Goal: Task Accomplishment & Management: Use online tool/utility

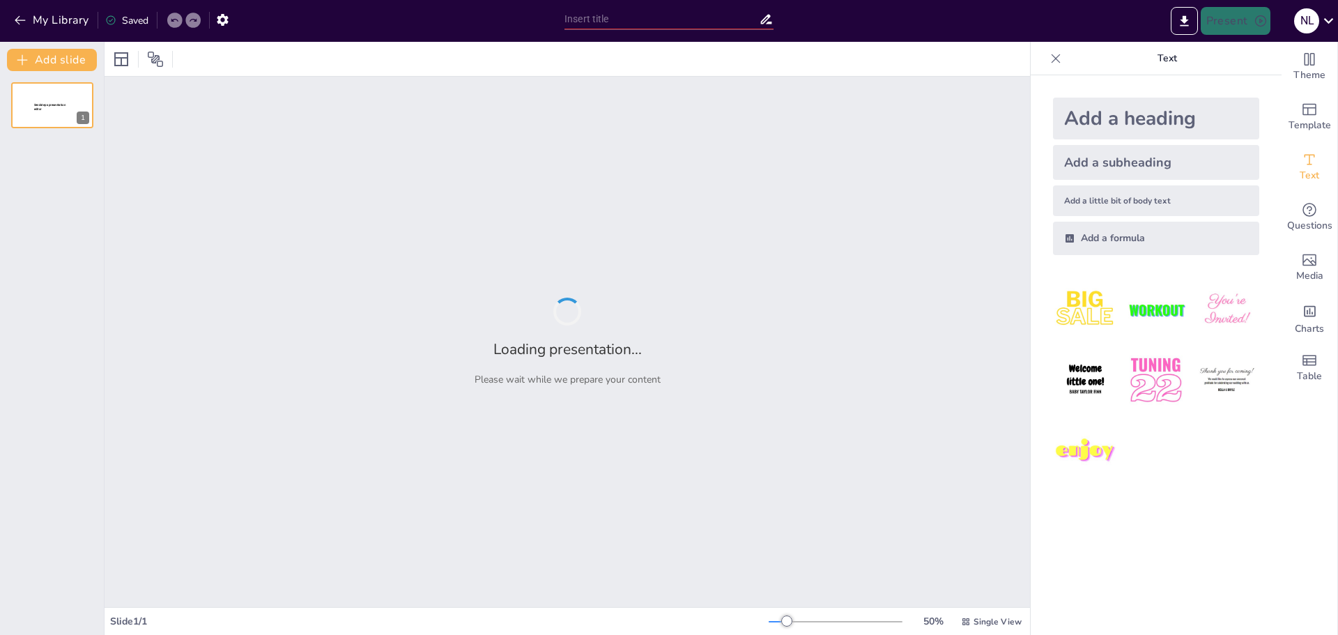
type input "Metodologías de Aplicación en el Control de Plagas Urbanas: Enfoques Prácticos …"
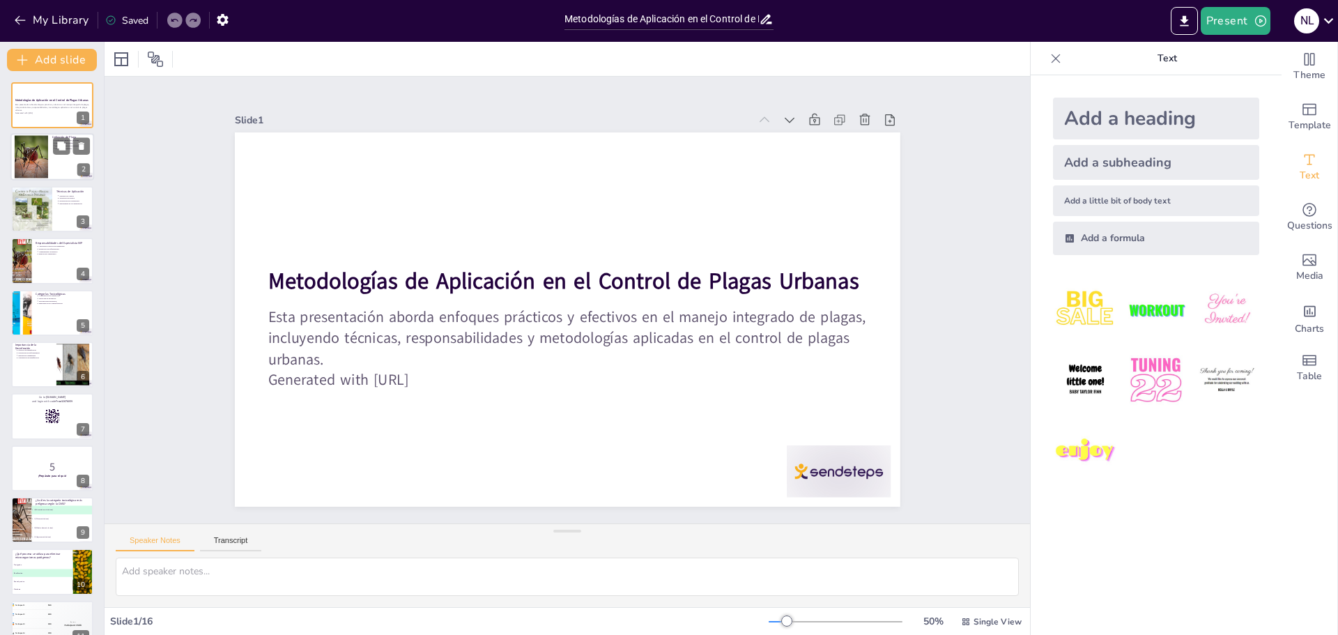
click at [51, 165] on div at bounding box center [52, 157] width 84 height 47
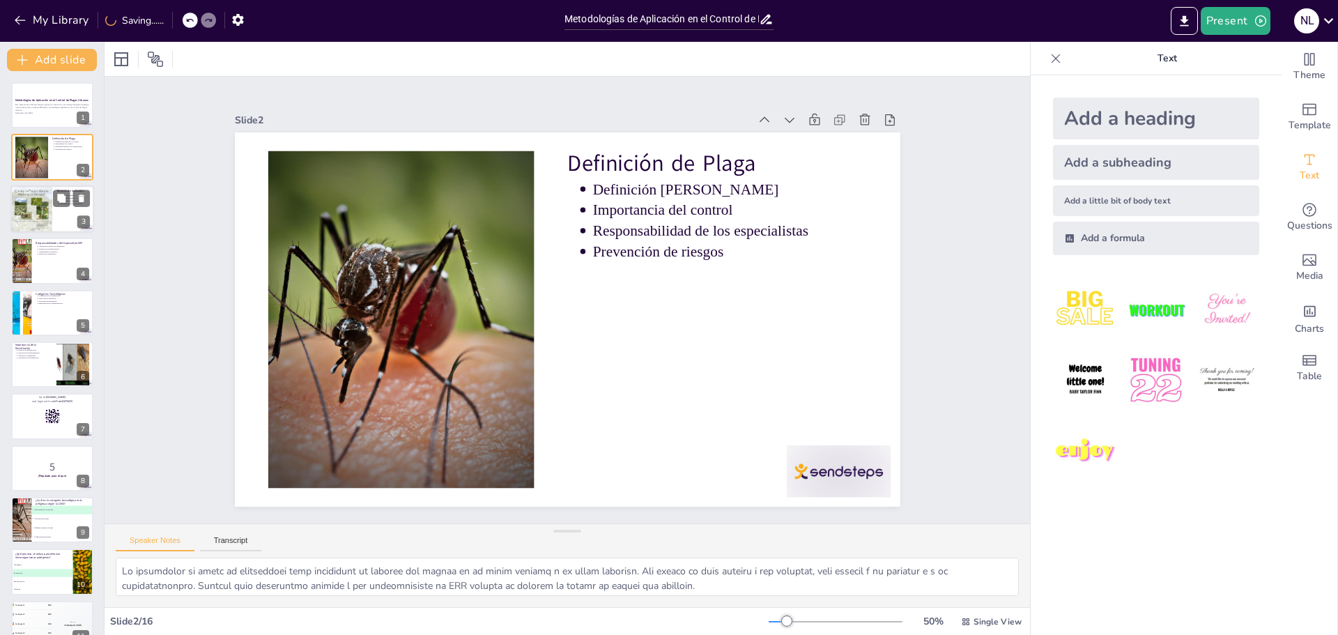
click at [42, 215] on div at bounding box center [31, 209] width 42 height 54
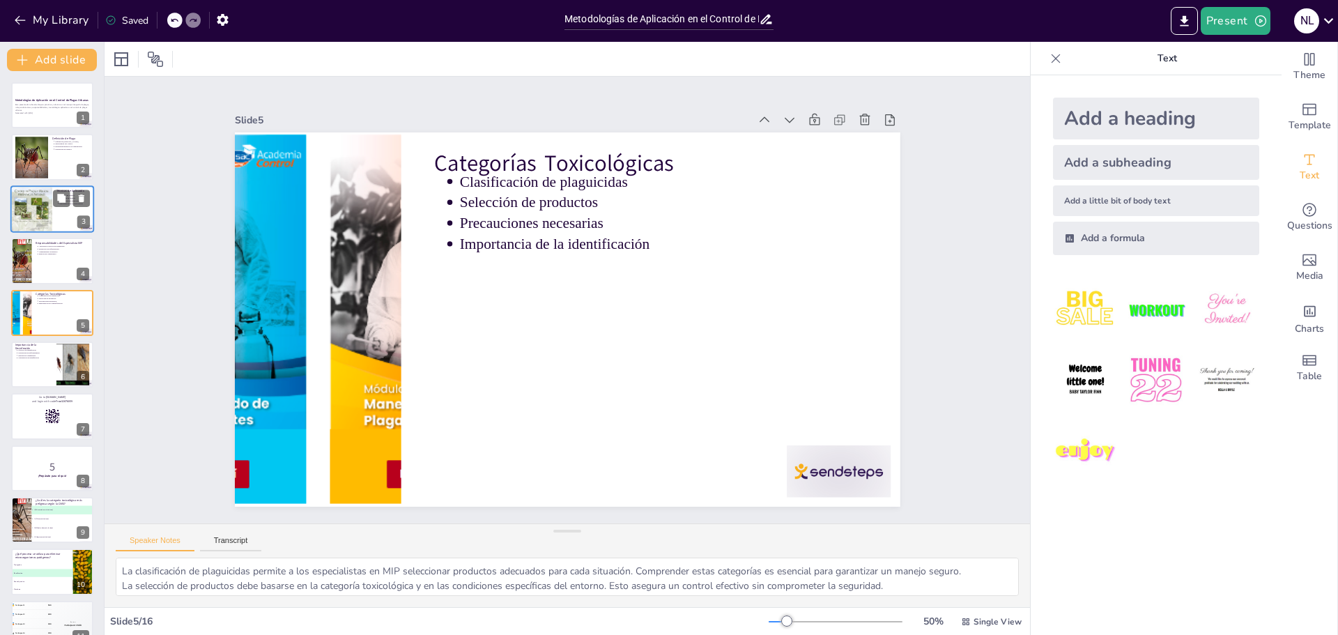
type textarea "El proceso de desinfección es fundamental para eliminar microorganismos patógen…"
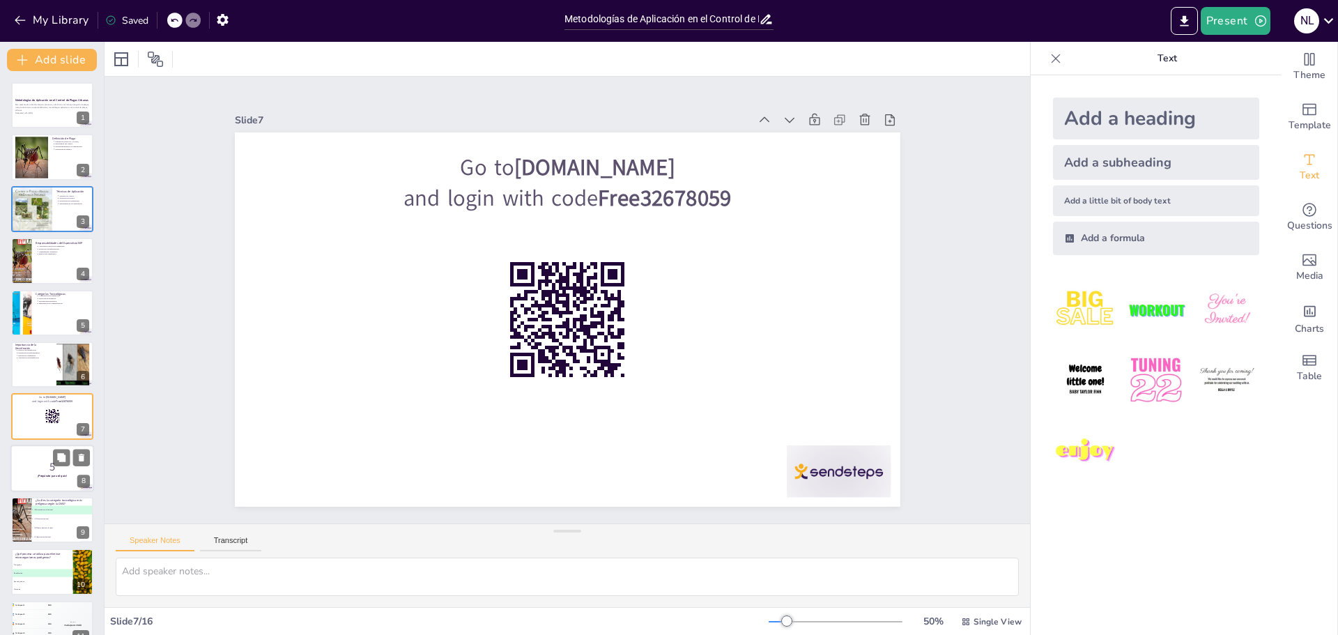
click at [48, 479] on div at bounding box center [52, 468] width 84 height 47
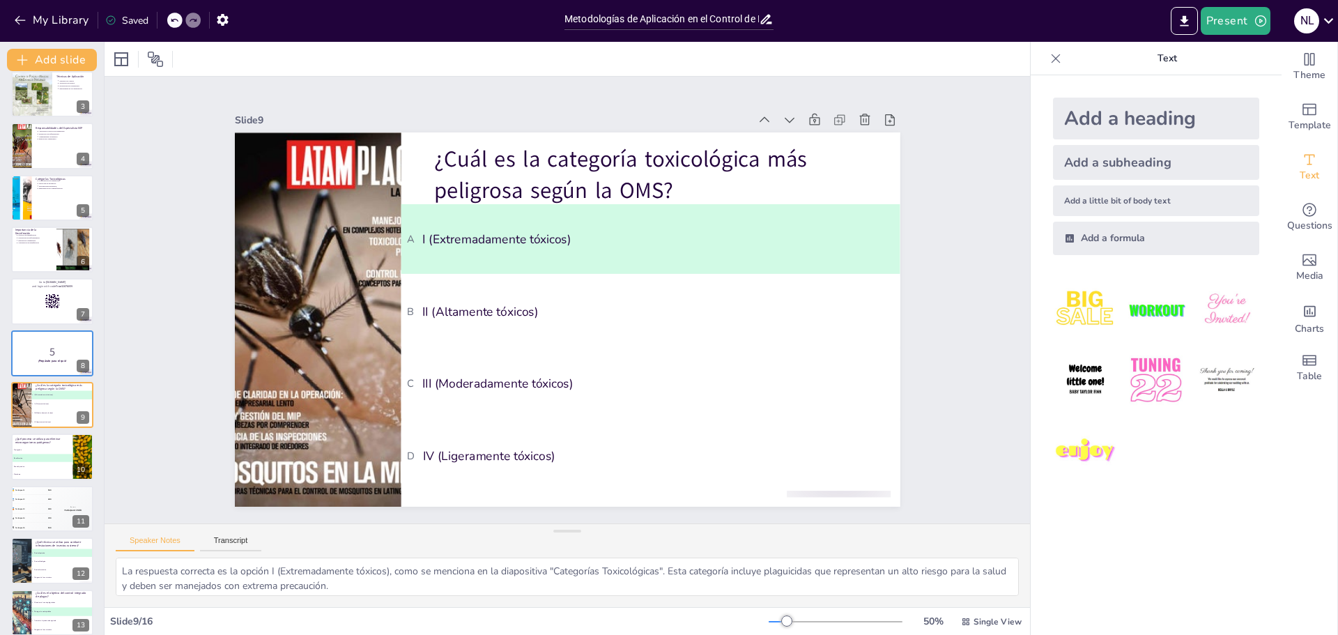
type textarea "La respuesta correcta es la opción 2 (Desinfección), que se discute en la diapo…"
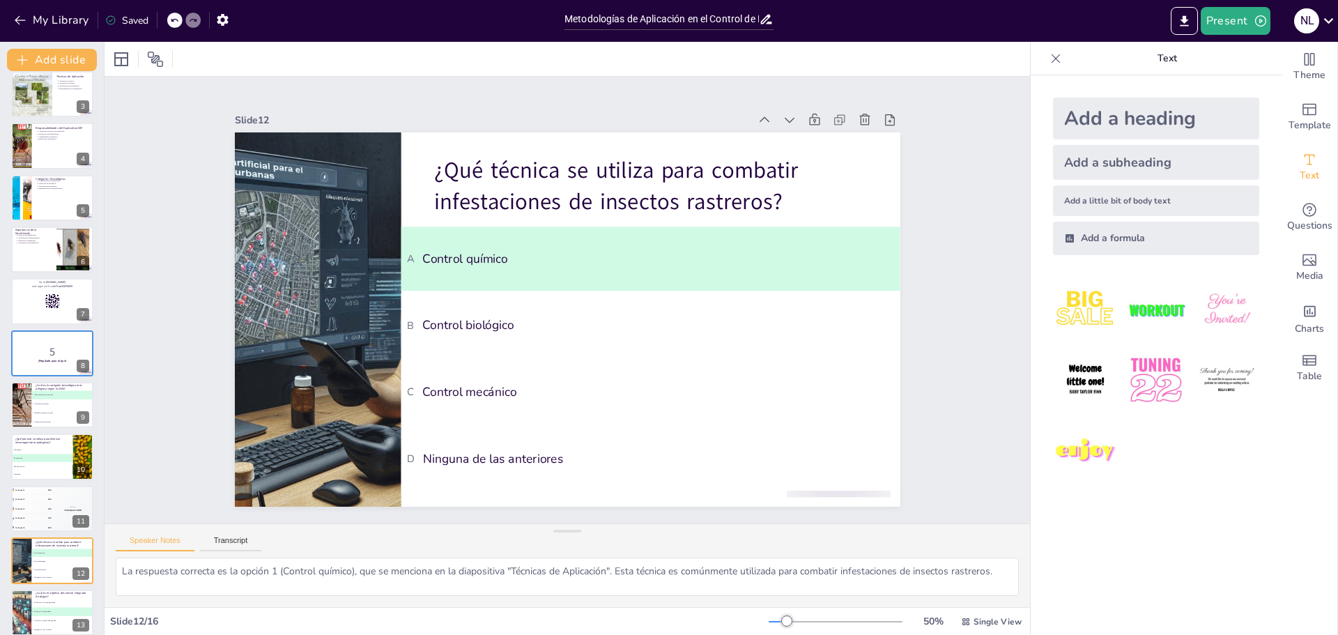
type textarea "La respuesta correcta es la opción 2 (Proteger la salud pública), como se menci…"
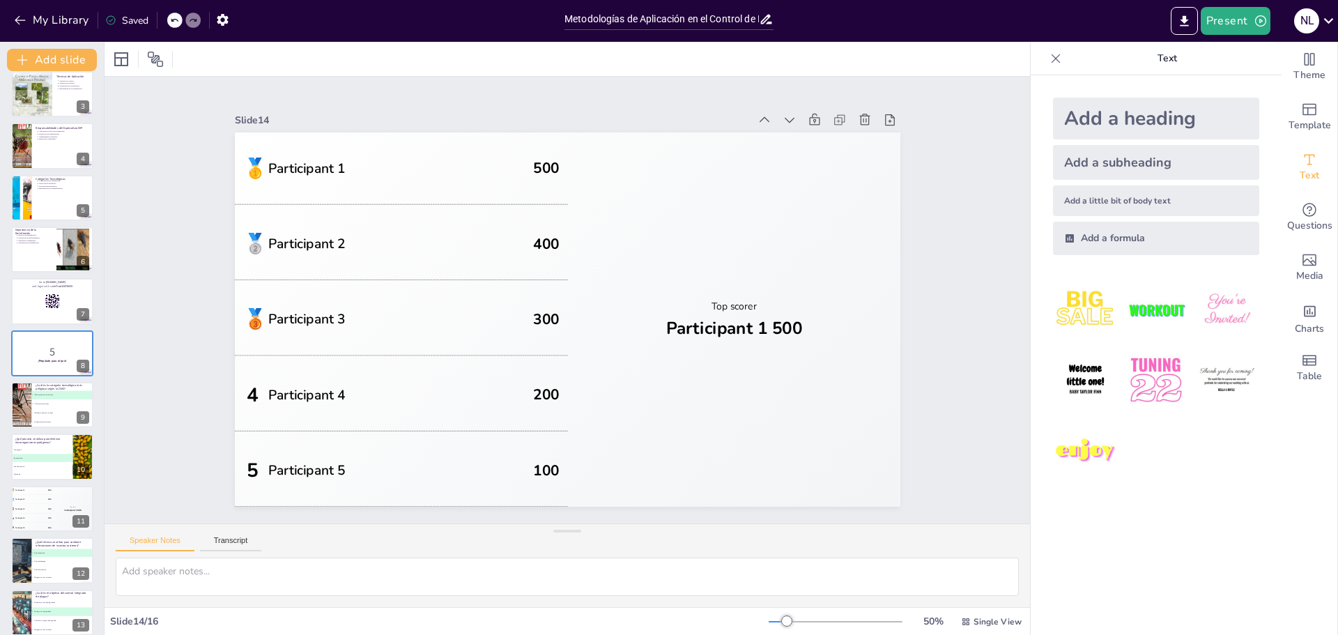
type textarea "La respuesta correcta es la opción 2 (Una sustancia destinada a controlar plaga…"
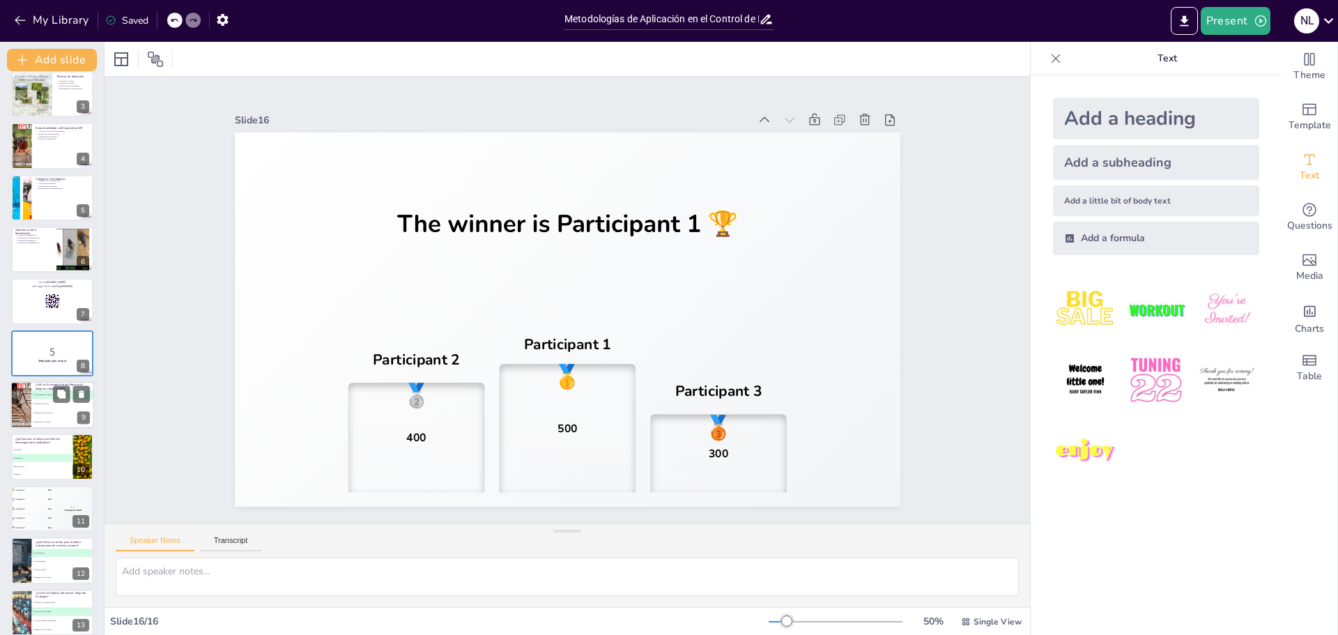
click at [37, 404] on span "B II (Altamente tóxicos)" at bounding box center [62, 404] width 61 height 2
click at [37, 457] on span "B Desinfección" at bounding box center [42, 458] width 61 height 2
type textarea "La respuesta correcta es la opción 2 (Desinfección), que se discute en la diapo…"
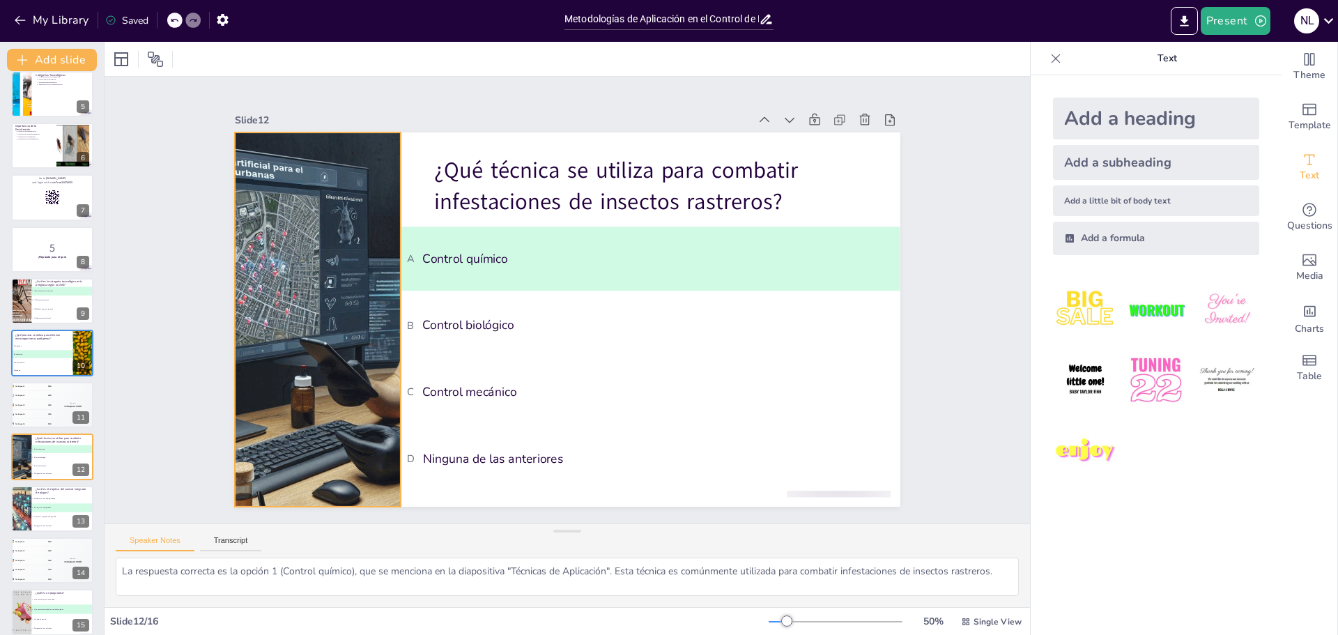
type textarea "La respuesta correcta es la opción 2 (Proteger la salud pública), como se menci…"
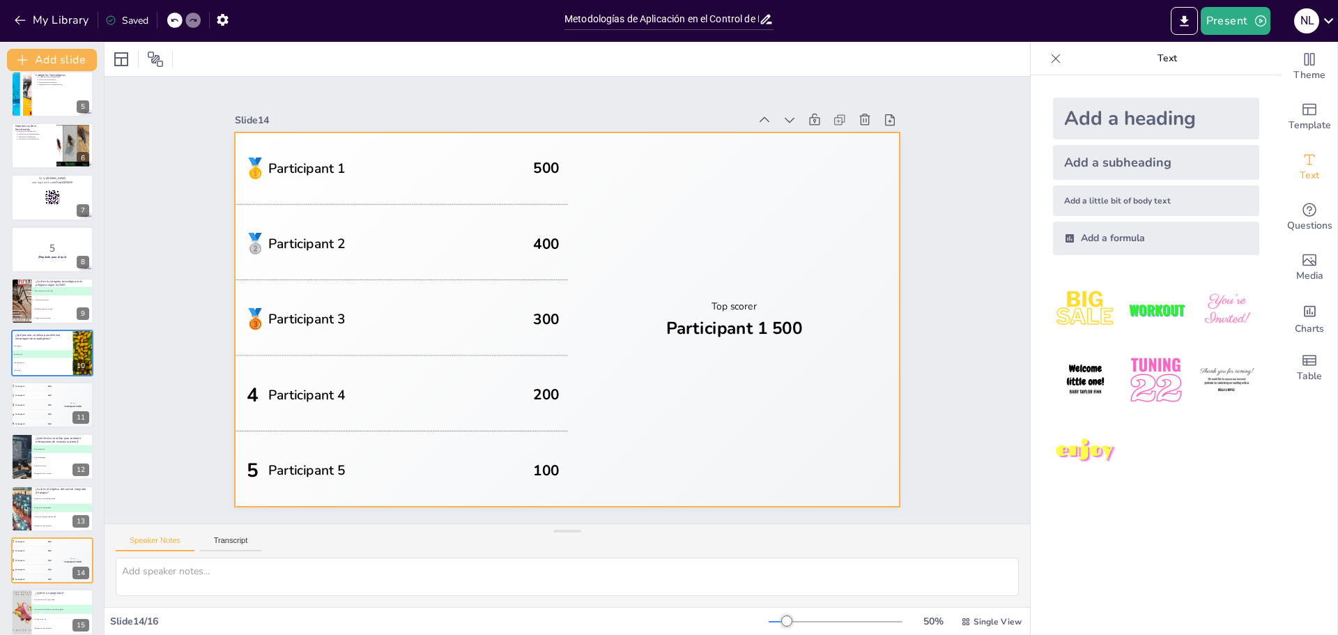
type textarea "La respuesta correcta es la opción 2 (Una sustancia destinada a controlar plaga…"
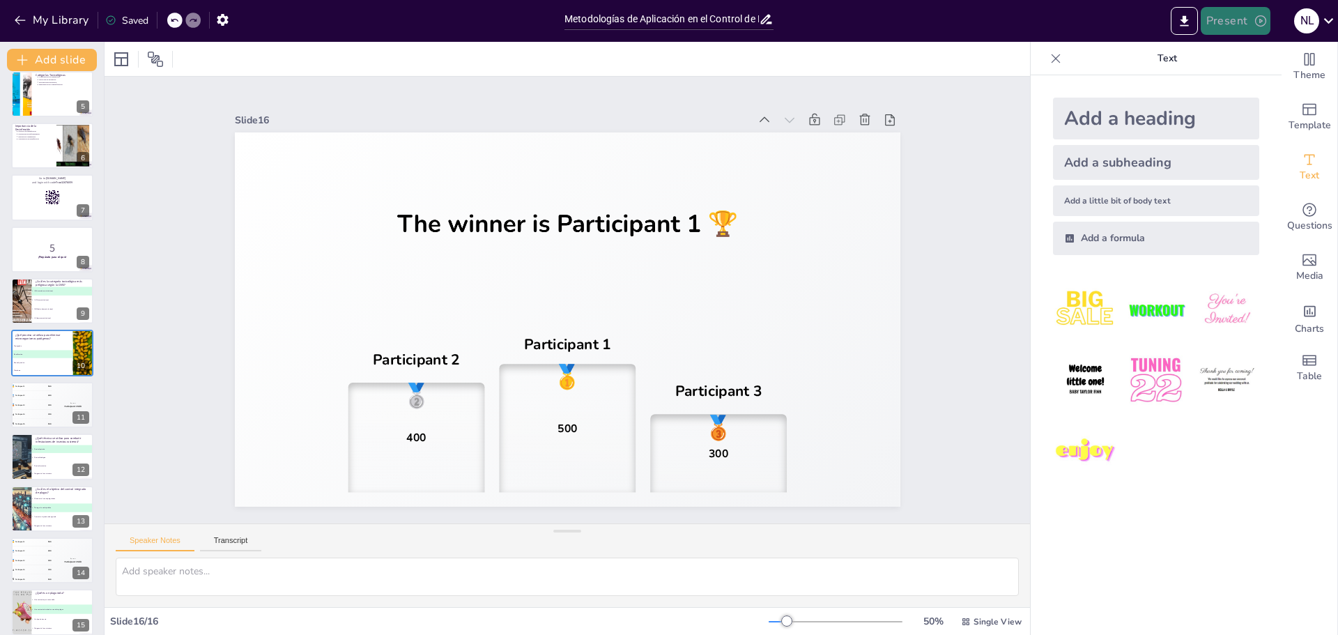
click at [1222, 23] on button "Present" at bounding box center [1236, 21] width 70 height 28
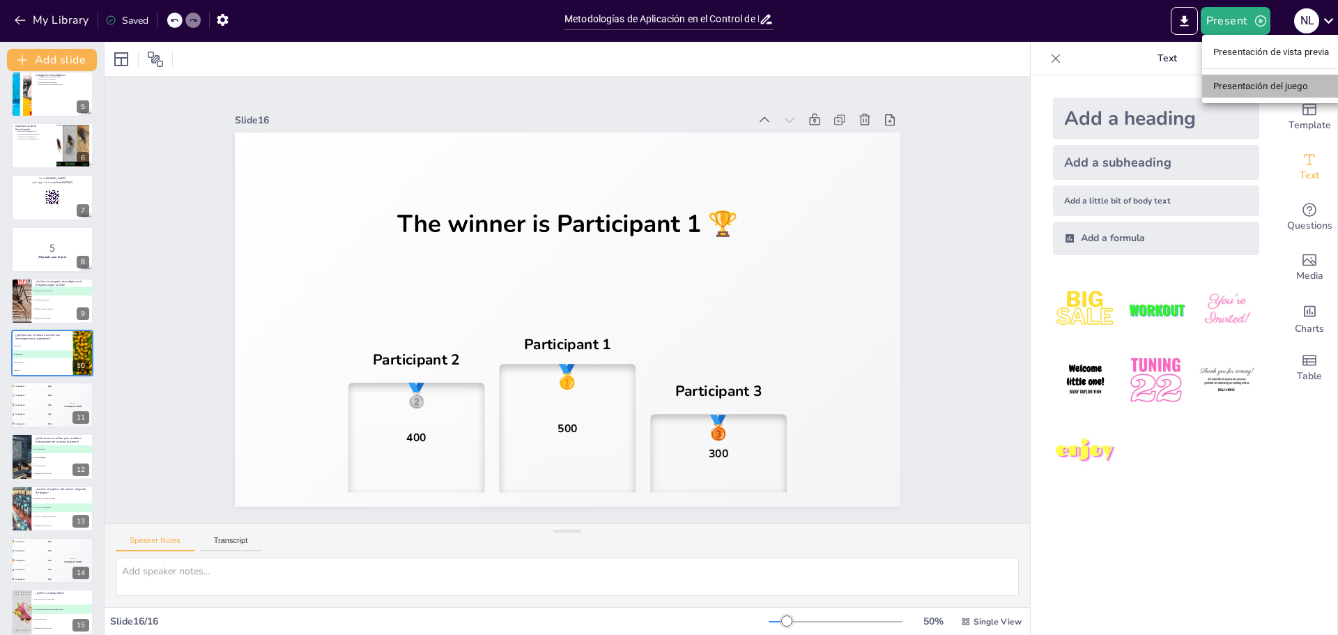
click at [1240, 86] on font "Presentación del juego" at bounding box center [1260, 86] width 95 height 10
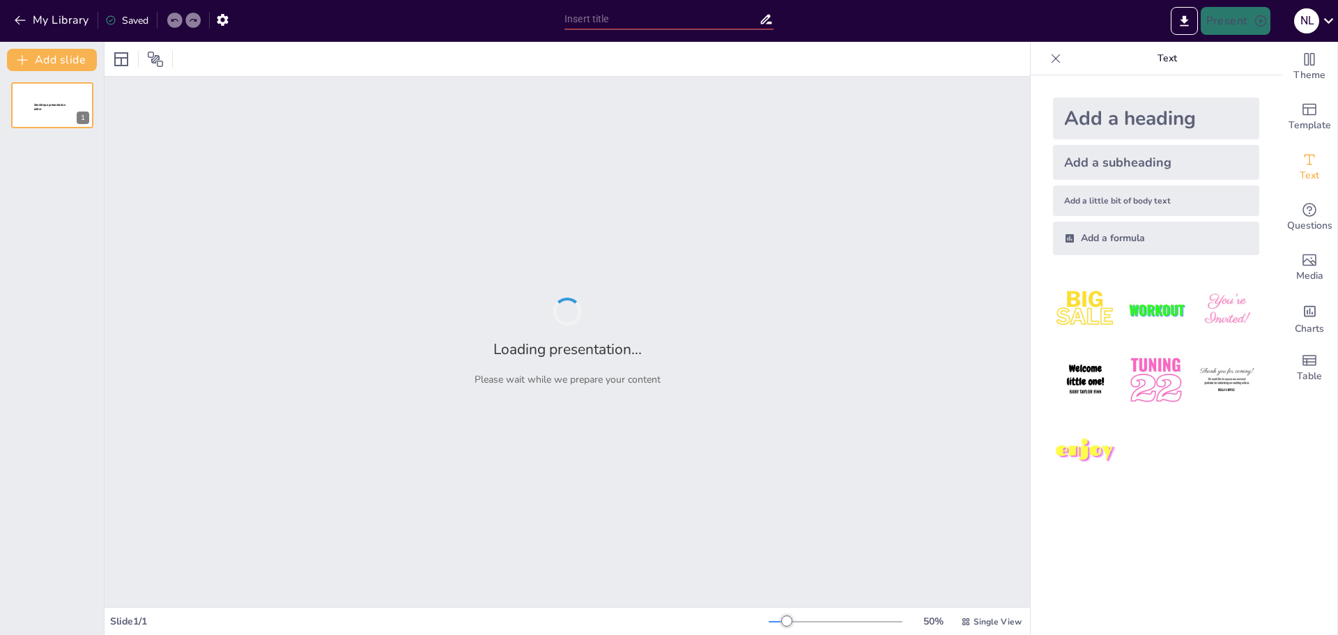
type input "Metodologías de Aplicación en el Control de Plagas Urbanas: Enfoques Prácticos …"
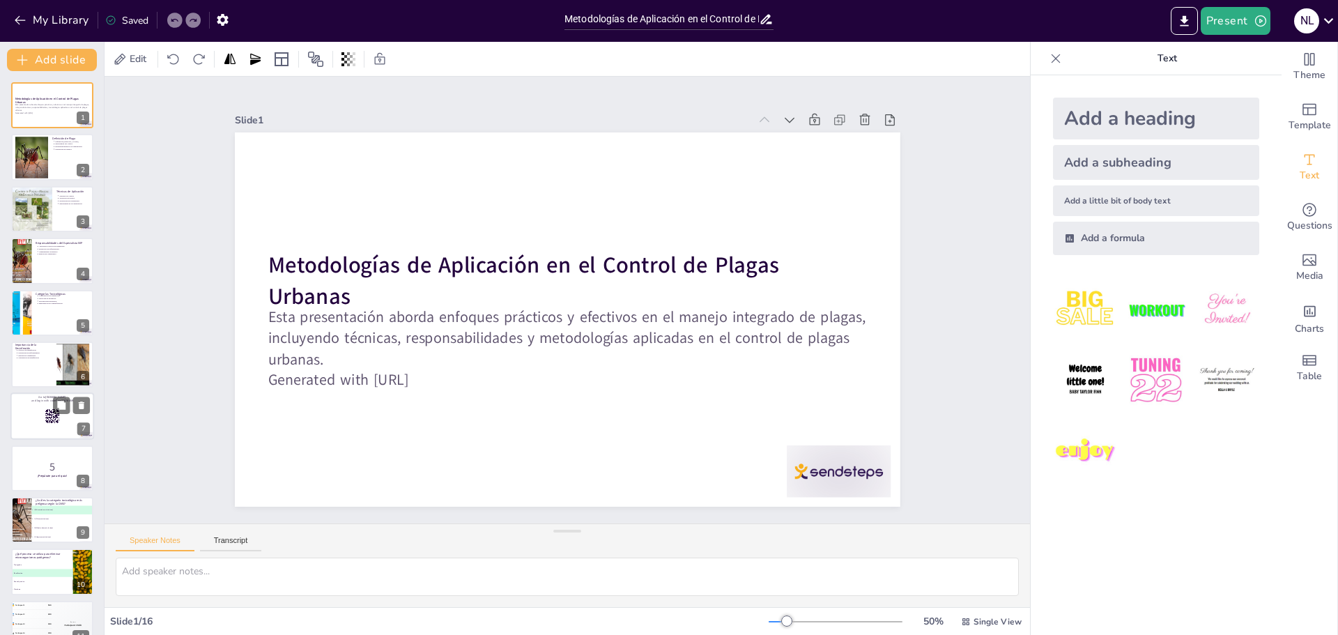
click at [52, 419] on rect at bounding box center [52, 415] width 15 height 15
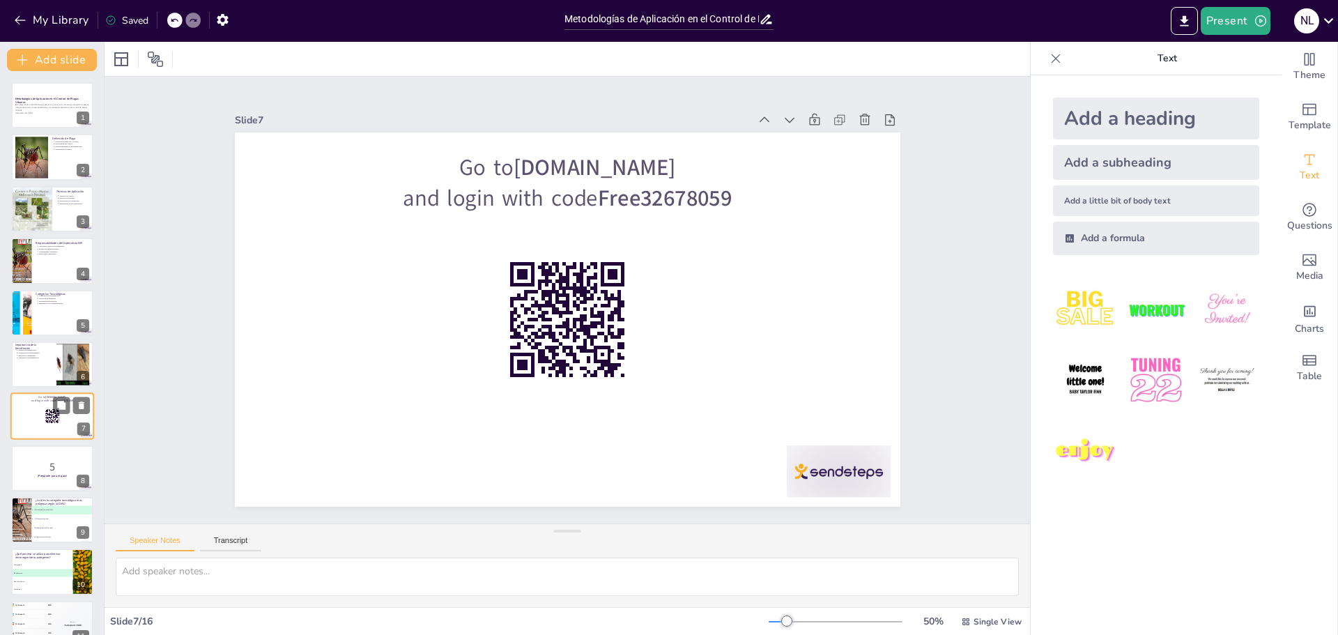
scroll to position [63, 0]
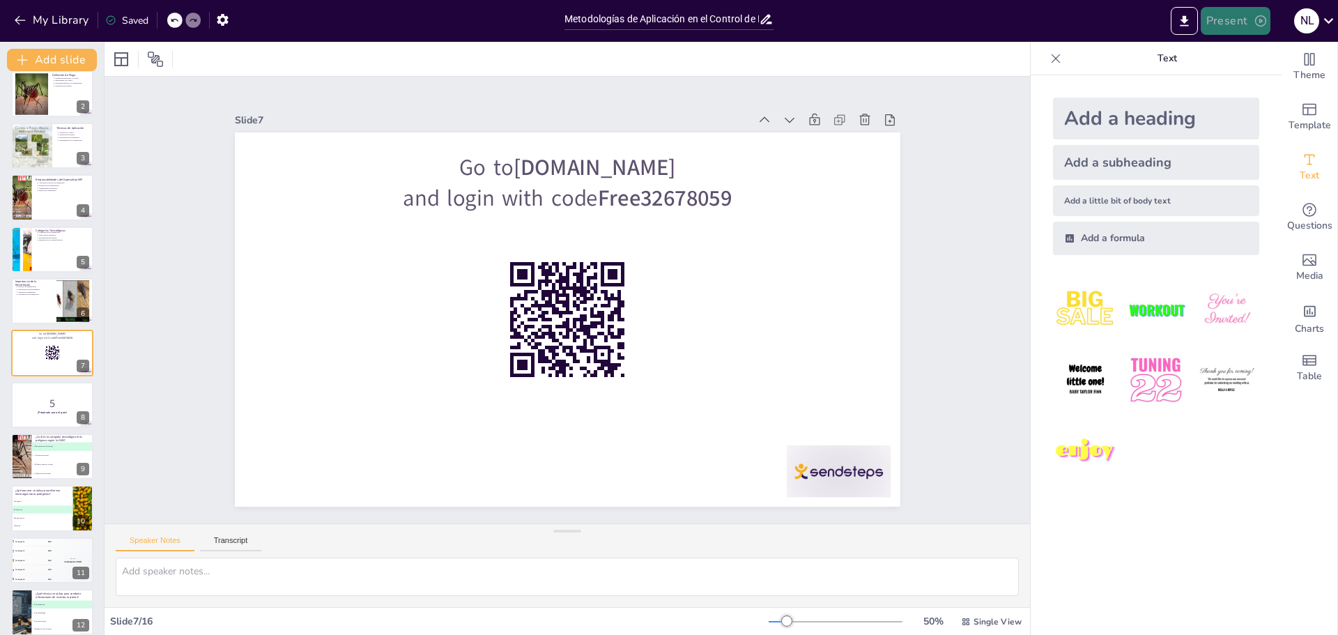
click at [1242, 17] on button "Present" at bounding box center [1236, 21] width 70 height 28
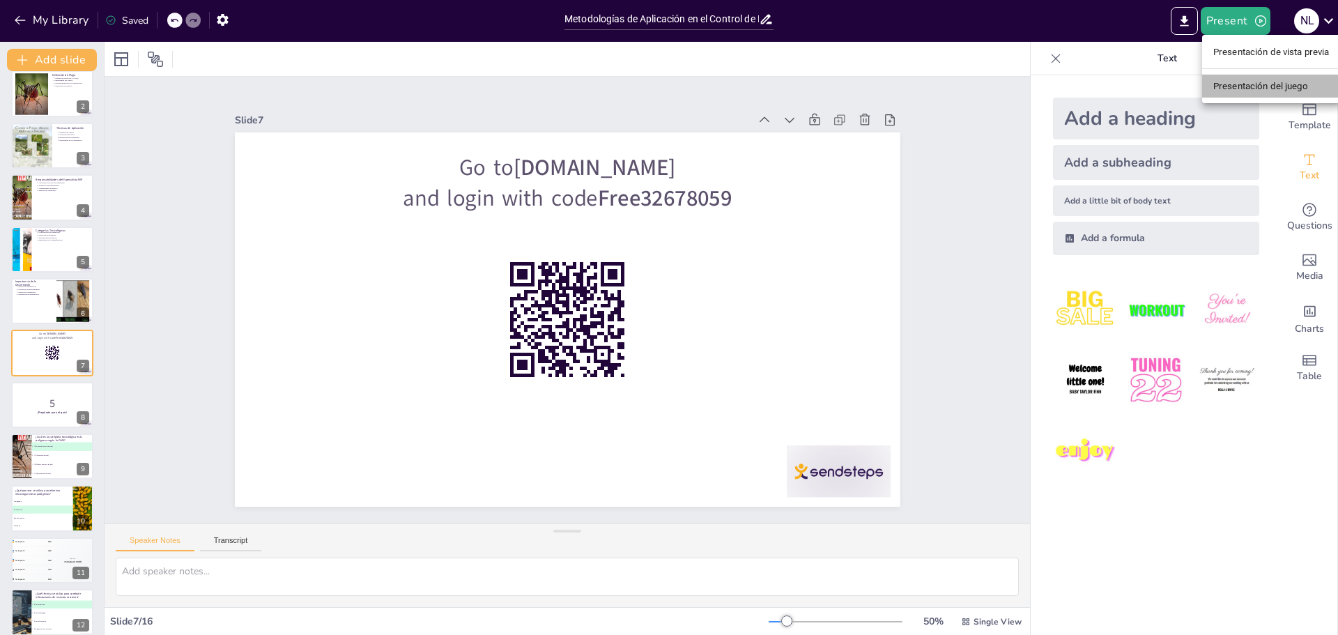
click at [1242, 84] on font "Presentación del juego" at bounding box center [1260, 86] width 95 height 10
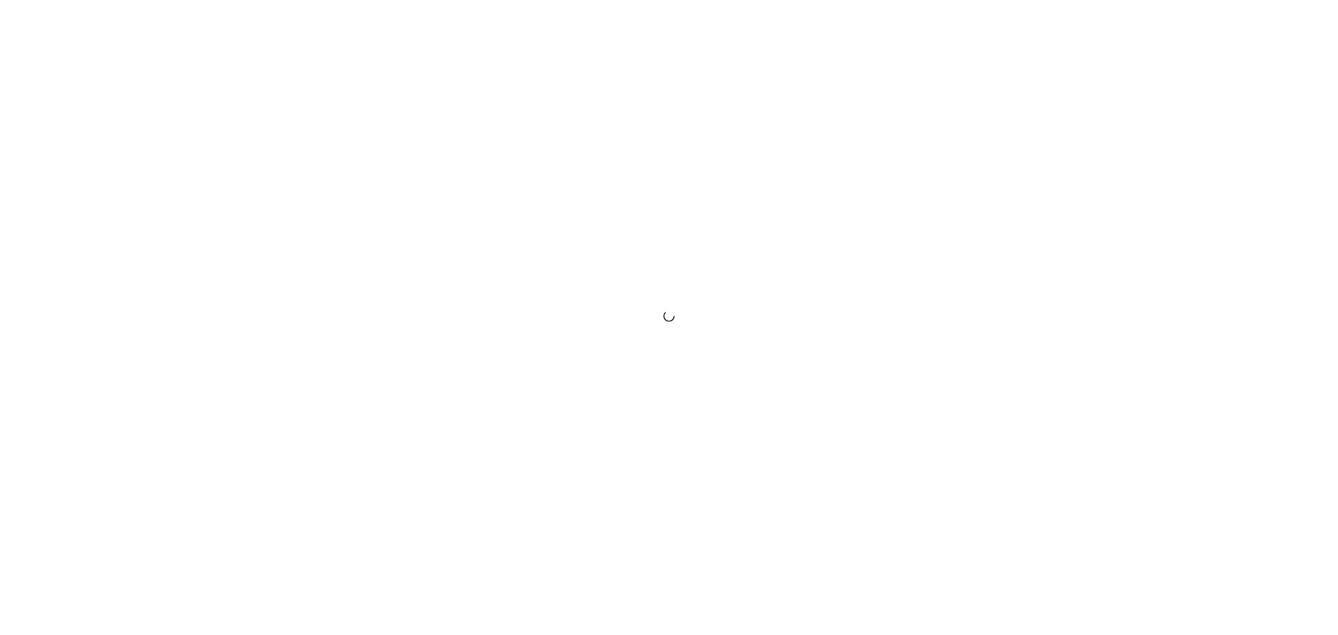
drag, startPoint x: 0, startPoint y: 0, endPoint x: 1213, endPoint y: 394, distance: 1275.7
click at [1213, 394] on div at bounding box center [669, 317] width 1338 height 635
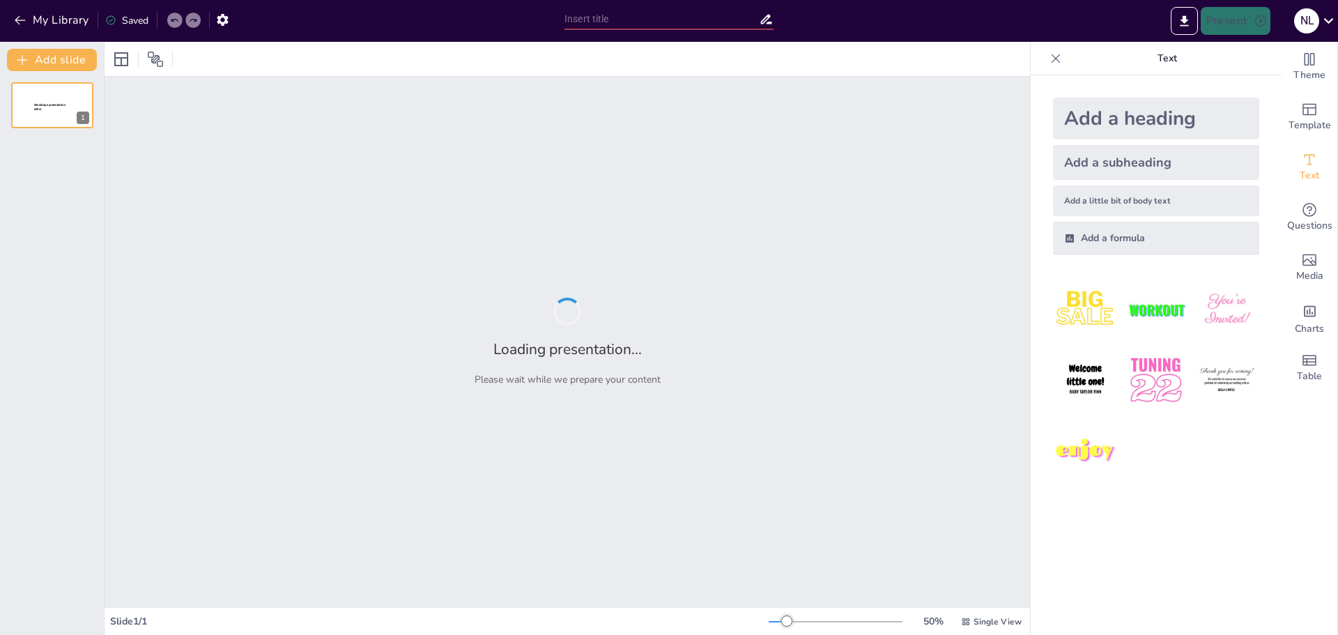
type input "Metodologías de Aplicación en el Control de Plagas Urbanas: Enfoques Prácticos …"
